Goal: Communication & Community: Answer question/provide support

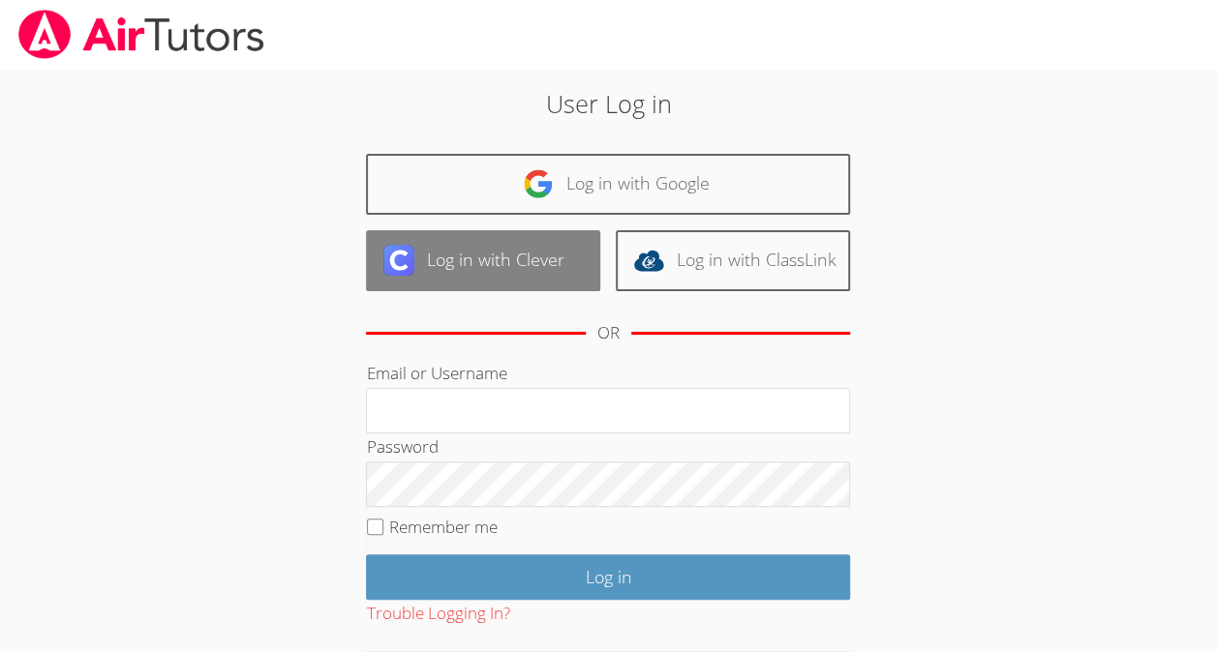
click at [523, 279] on link "Log in with Clever" at bounding box center [483, 260] width 234 height 61
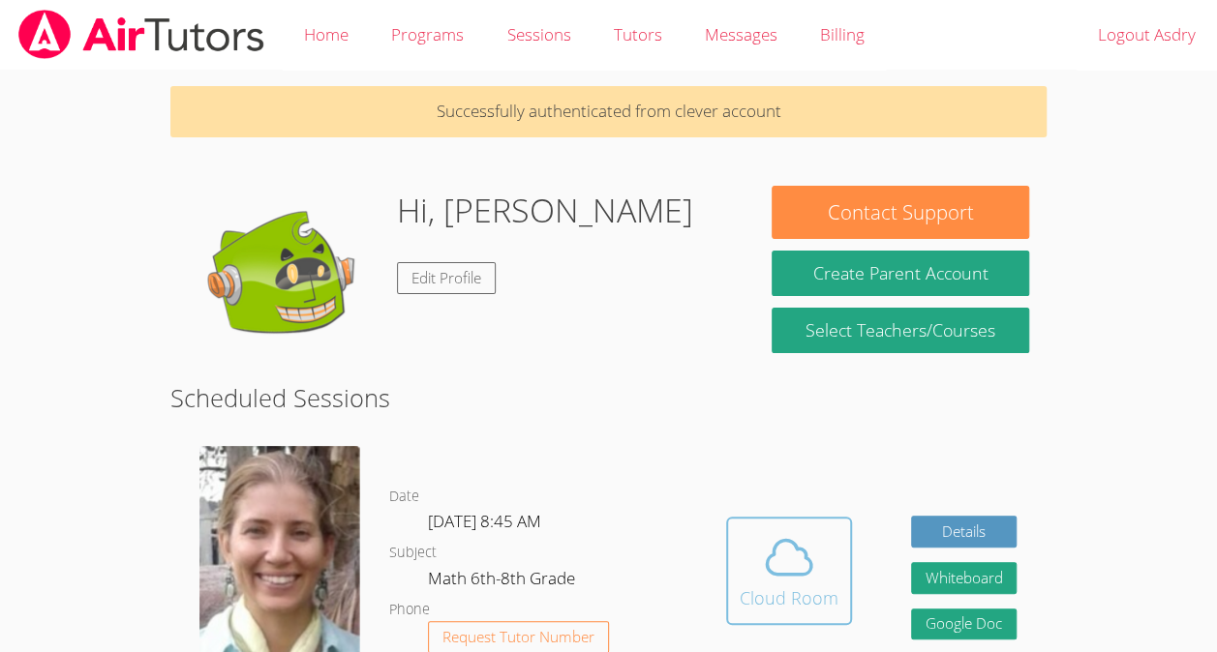
click at [798, 589] on div "Cloud Room" at bounding box center [788, 598] width 99 height 27
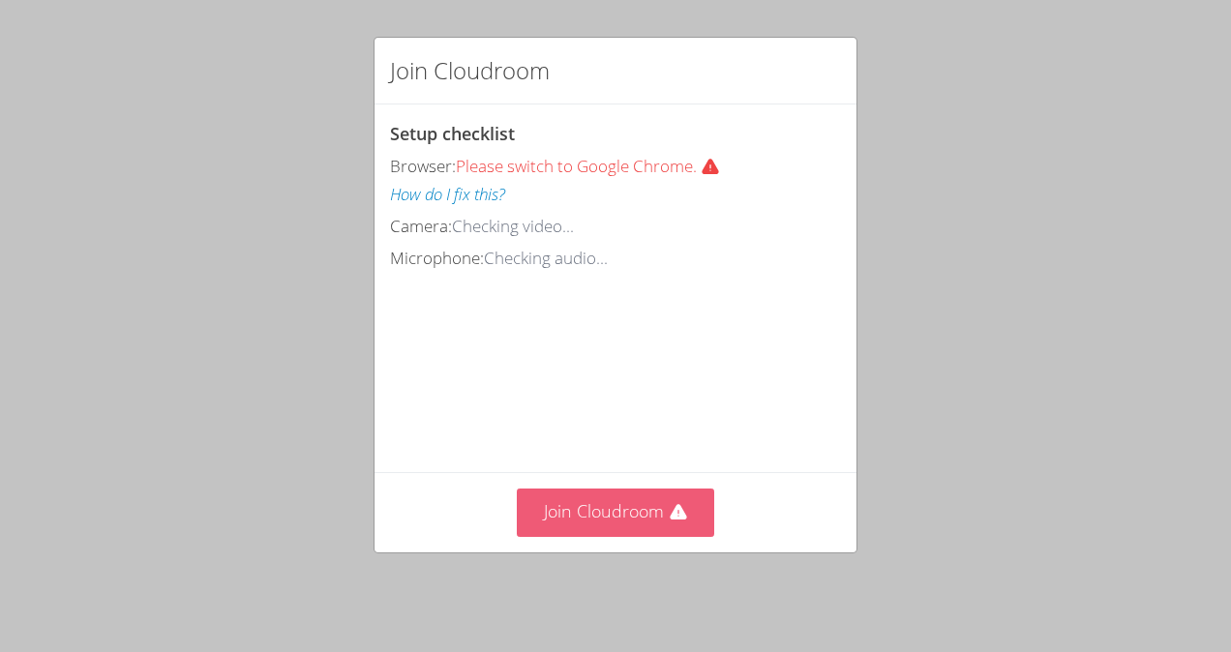
click at [632, 536] on button "Join Cloudroom" at bounding box center [616, 512] width 198 height 47
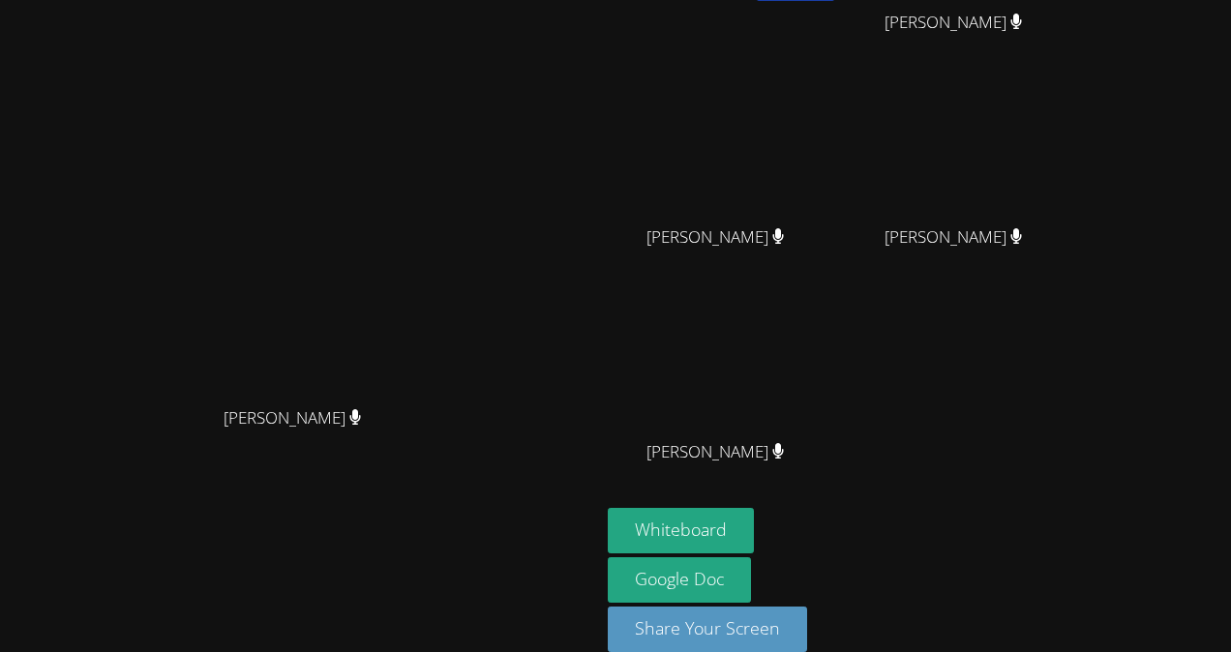
scroll to position [161, 0]
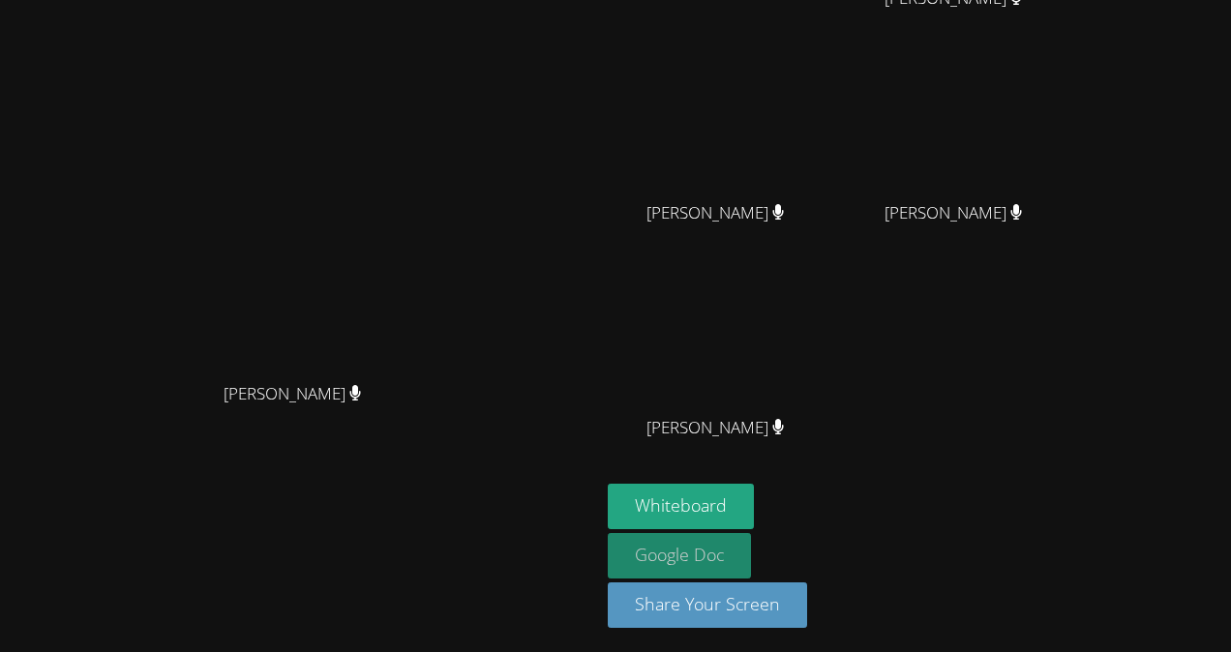
click at [751, 547] on link "Google Doc" at bounding box center [679, 555] width 143 height 45
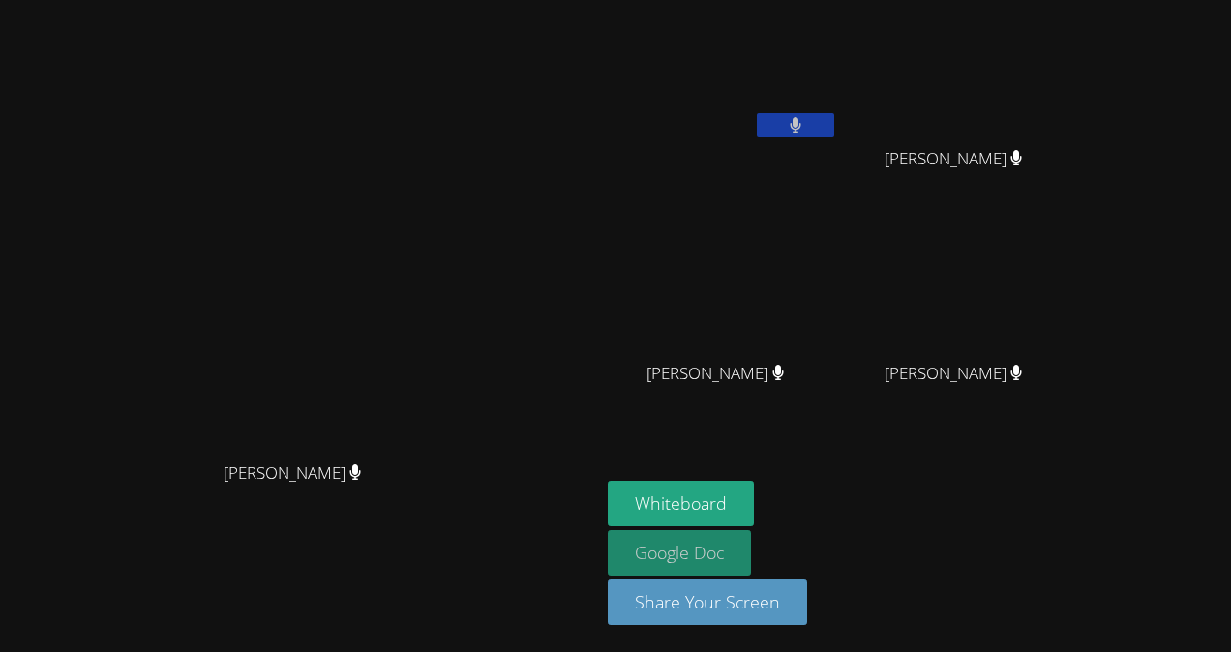
scroll to position [0, 0]
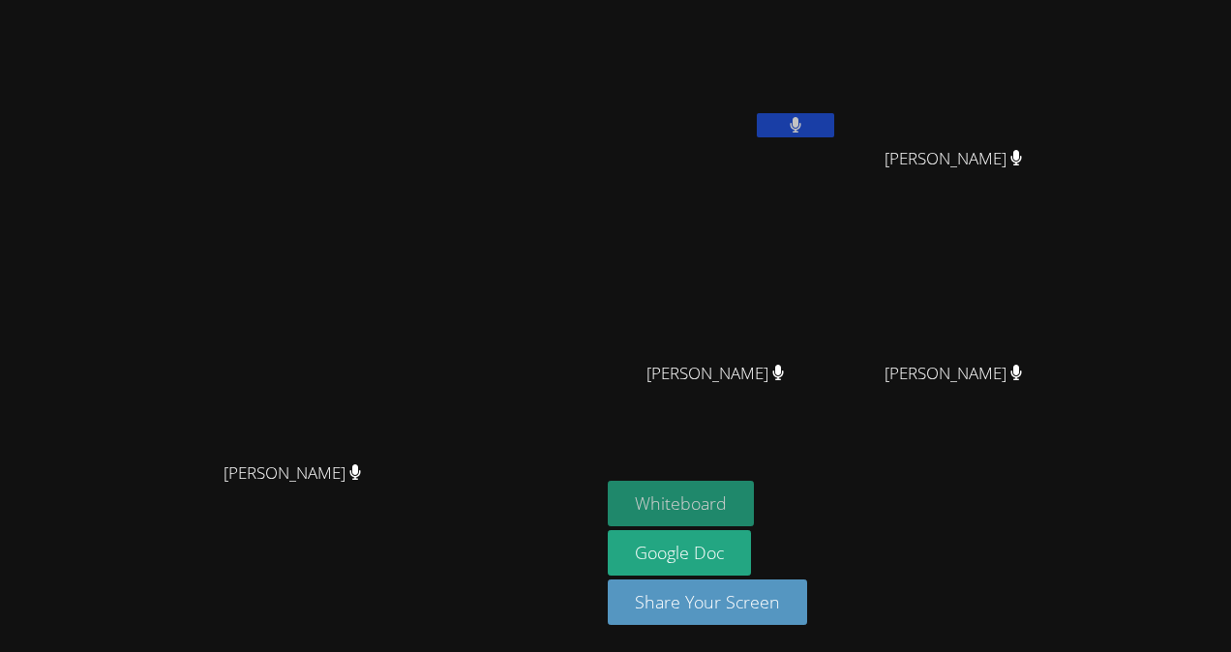
click at [754, 511] on button "Whiteboard" at bounding box center [681, 503] width 146 height 45
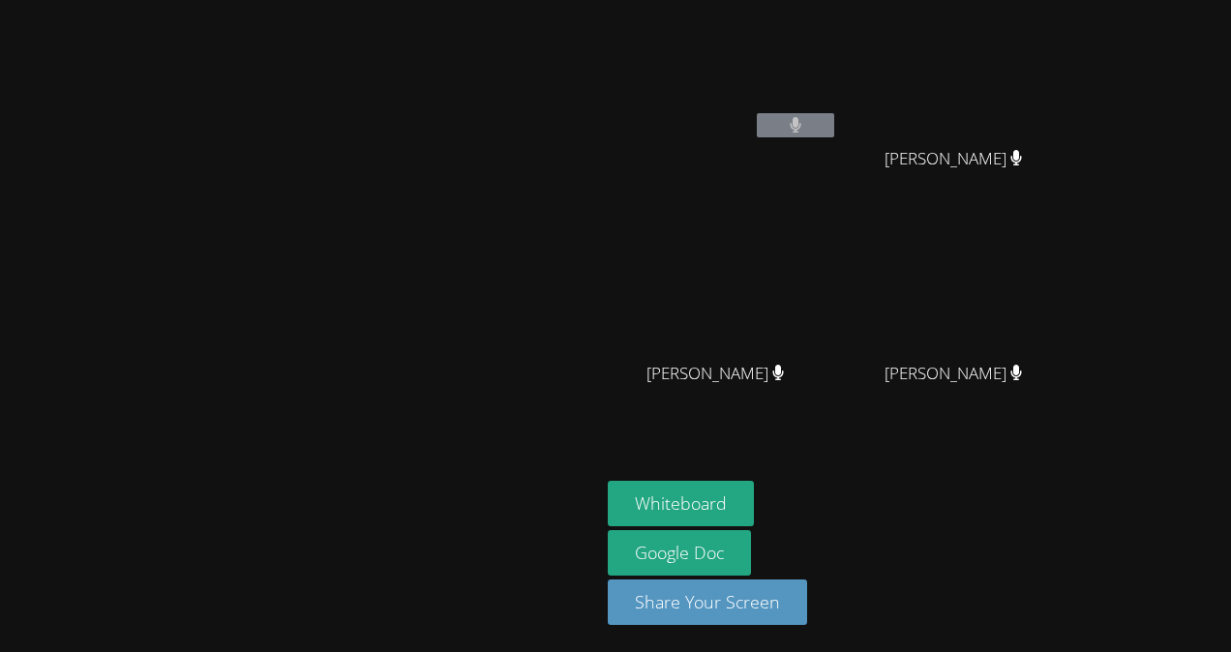
click at [377, 123] on video at bounding box center [300, 287] width 290 height 329
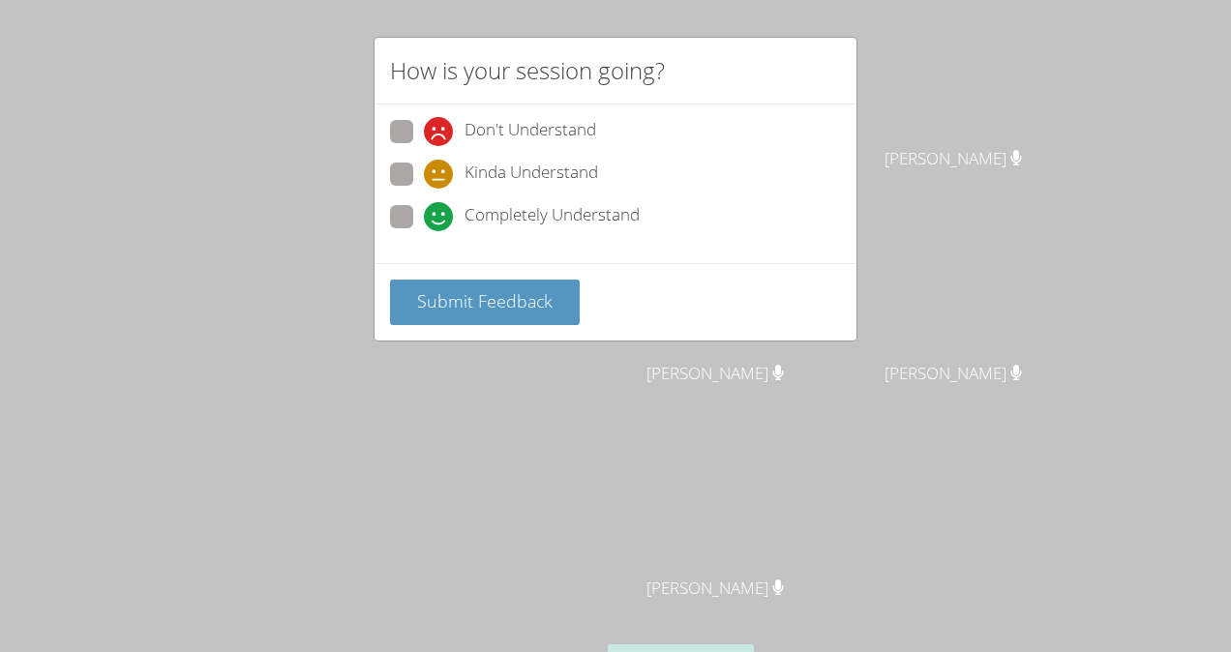
click at [413, 215] on label "Completely Understand" at bounding box center [515, 218] width 250 height 26
click at [424, 215] on input "Completely Understand" at bounding box center [432, 213] width 16 height 16
radio input "true"
click at [508, 299] on span "Submit Feedback" at bounding box center [485, 300] width 136 height 23
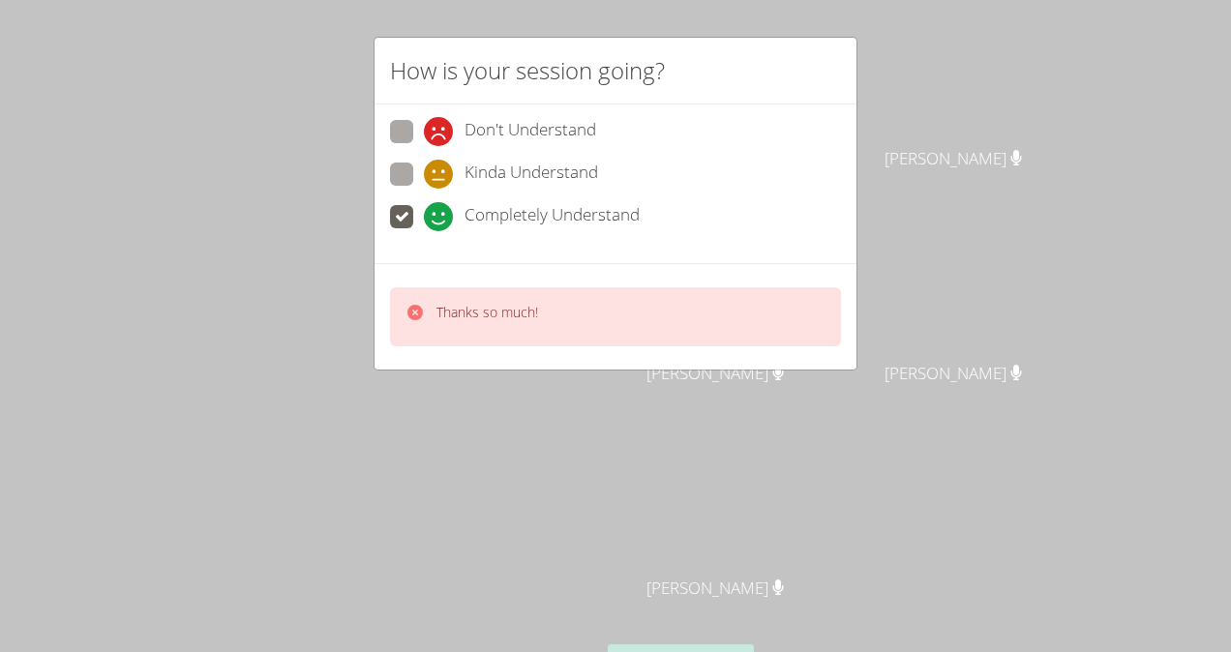
click at [425, 323] on div "Thanks so much!" at bounding box center [472, 317] width 133 height 28
click at [425, 323] on body "[PERSON_NAME] [PERSON_NAME] [PERSON_NAME] [PERSON_NAME] [PERSON_NAME] [PERSON_N…" at bounding box center [615, 326] width 1231 height 652
drag, startPoint x: 425, startPoint y: 323, endPoint x: 401, endPoint y: 225, distance: 101.6
click at [424, 231] on span at bounding box center [424, 231] width 0 height 0
click at [424, 222] on input "Completely Understand" at bounding box center [432, 213] width 16 height 16
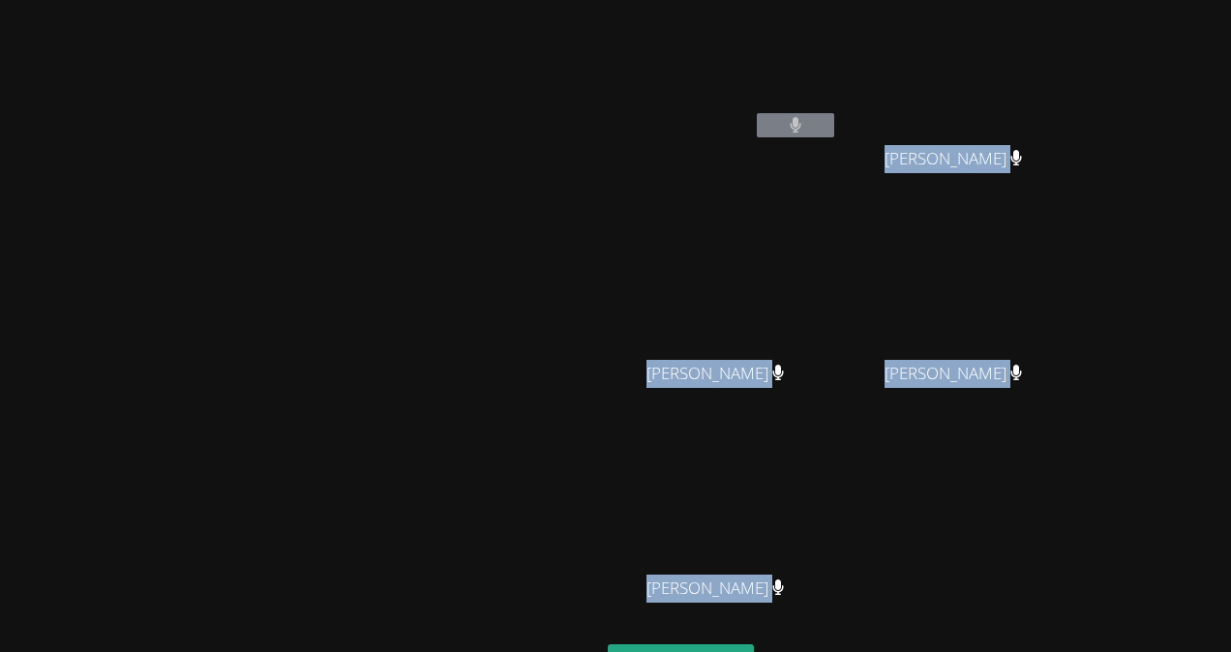
drag, startPoint x: 401, startPoint y: 225, endPoint x: 764, endPoint y: -37, distance: 447.3
